Goal: Task Accomplishment & Management: Manage account settings

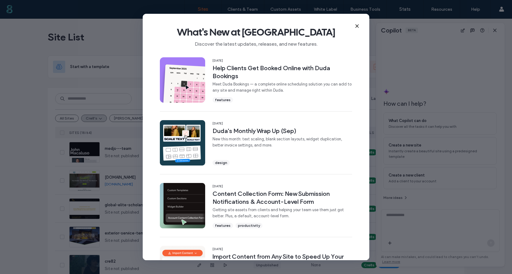
click at [358, 26] on icon at bounding box center [357, 26] width 5 height 5
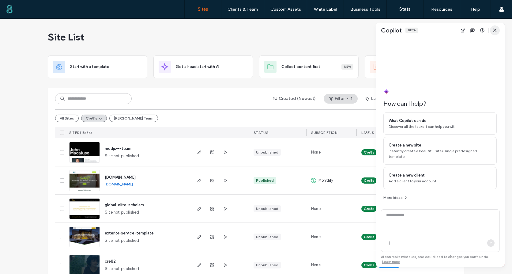
click at [493, 28] on icon "button" at bounding box center [494, 30] width 5 height 5
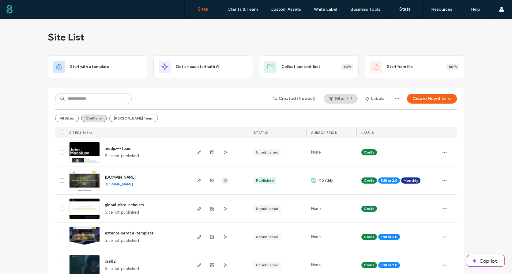
click at [224, 180] on use "button" at bounding box center [225, 180] width 3 height 4
click at [212, 182] on icon "button" at bounding box center [212, 180] width 5 height 5
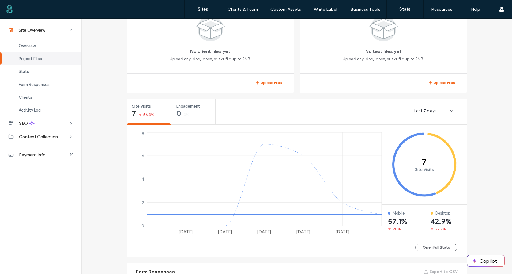
scroll to position [153, 0]
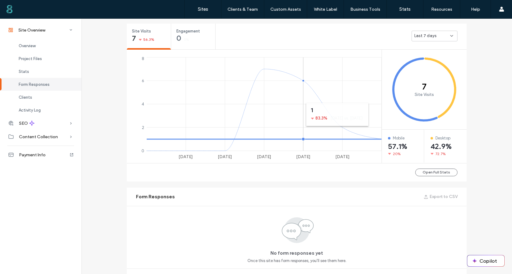
scroll to position [214, 0]
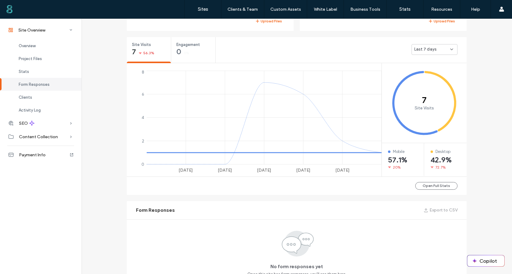
click at [443, 52] on div "Last 7 days" at bounding box center [432, 49] width 36 height 6
click at [435, 80] on span "Last 30 days" at bounding box center [424, 82] width 24 height 6
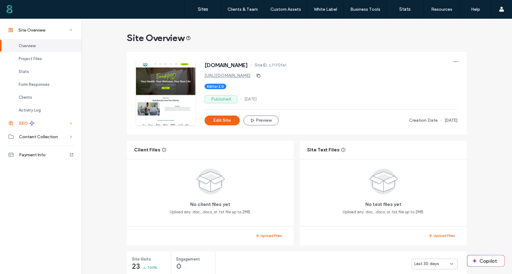
click at [53, 126] on div "SEO" at bounding box center [40, 122] width 81 height 13
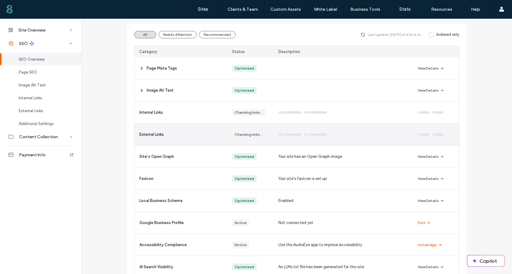
scroll to position [89, 0]
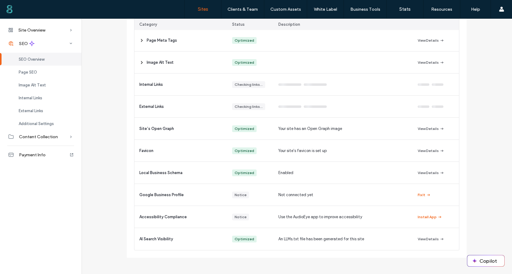
click at [196, 9] on link "Sites" at bounding box center [203, 9] width 36 height 18
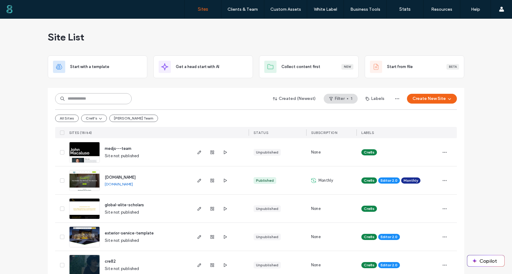
click at [115, 101] on input at bounding box center [93, 98] width 77 height 11
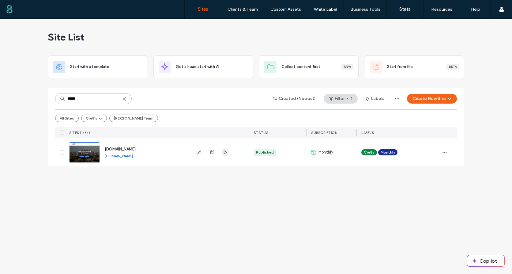
type input "*****"
click at [226, 154] on icon "button" at bounding box center [225, 152] width 5 height 5
click at [129, 156] on link "[DOMAIN_NAME]" at bounding box center [119, 155] width 28 height 5
click at [126, 99] on icon at bounding box center [124, 98] width 5 height 5
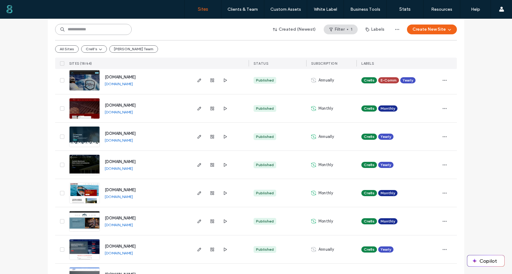
scroll to position [276, 0]
